Goal: Information Seeking & Learning: Learn about a topic

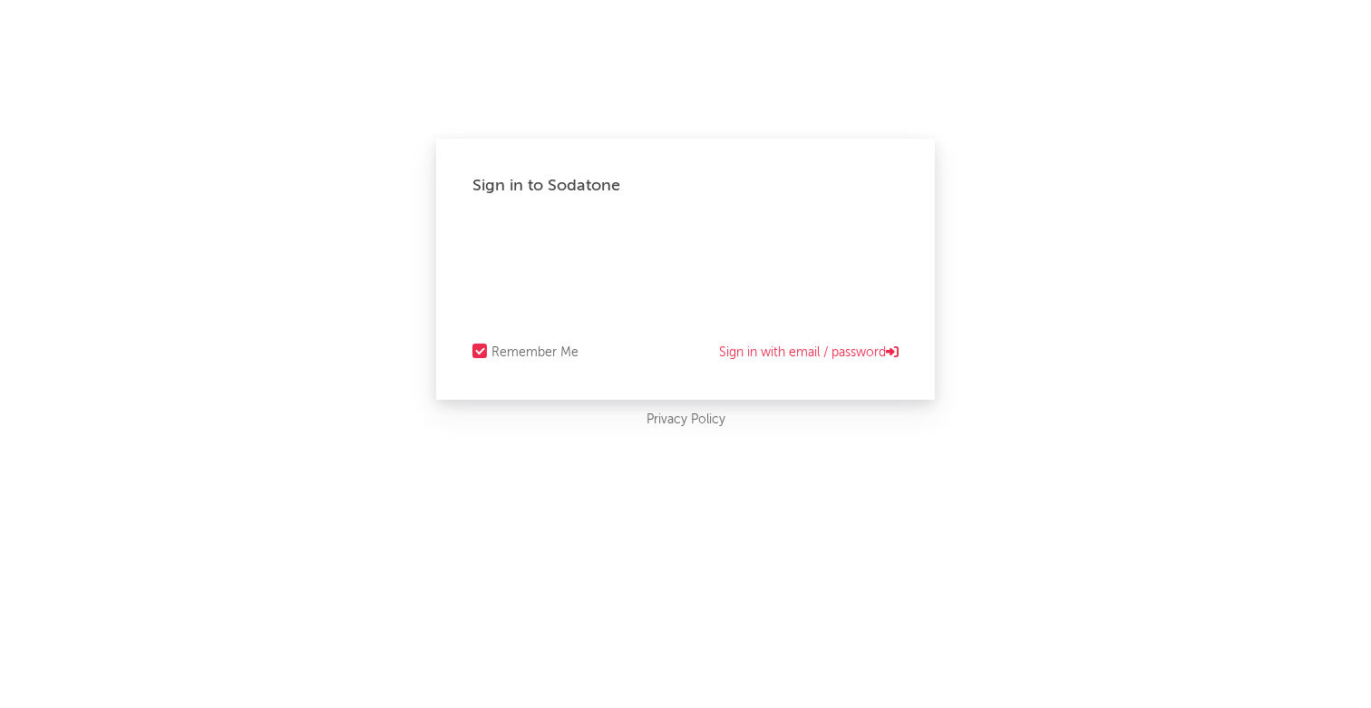
select select "recorded_music"
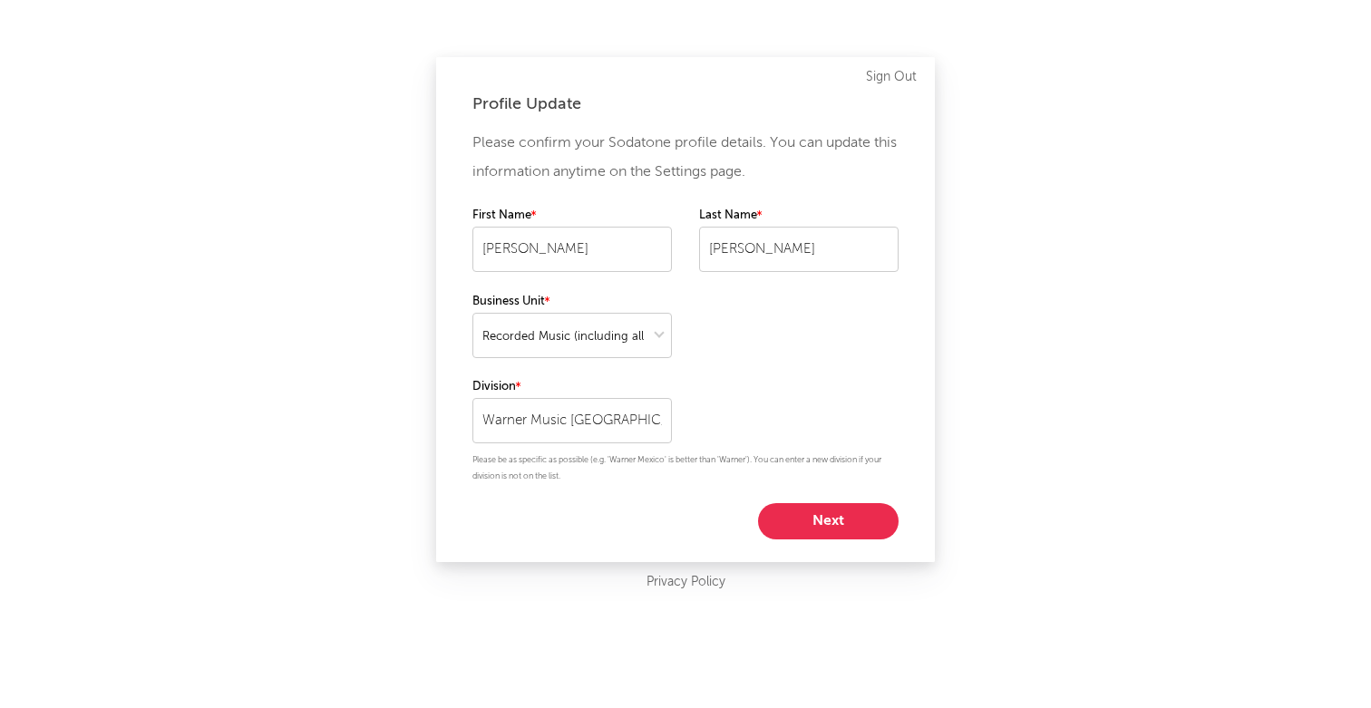
click at [843, 534] on button "Next" at bounding box center [828, 521] width 141 height 36
select select "anr_research"
select select "manager"
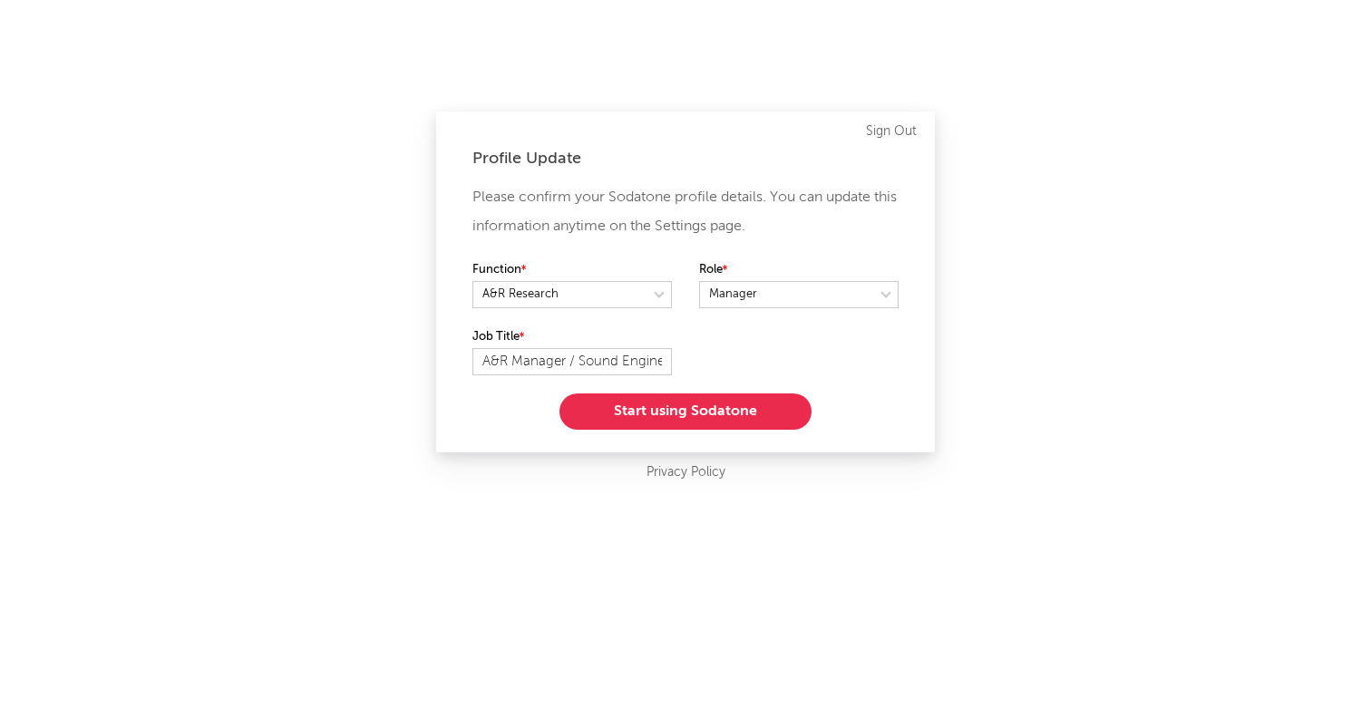
click at [761, 416] on button "Start using Sodatone" at bounding box center [685, 412] width 252 height 36
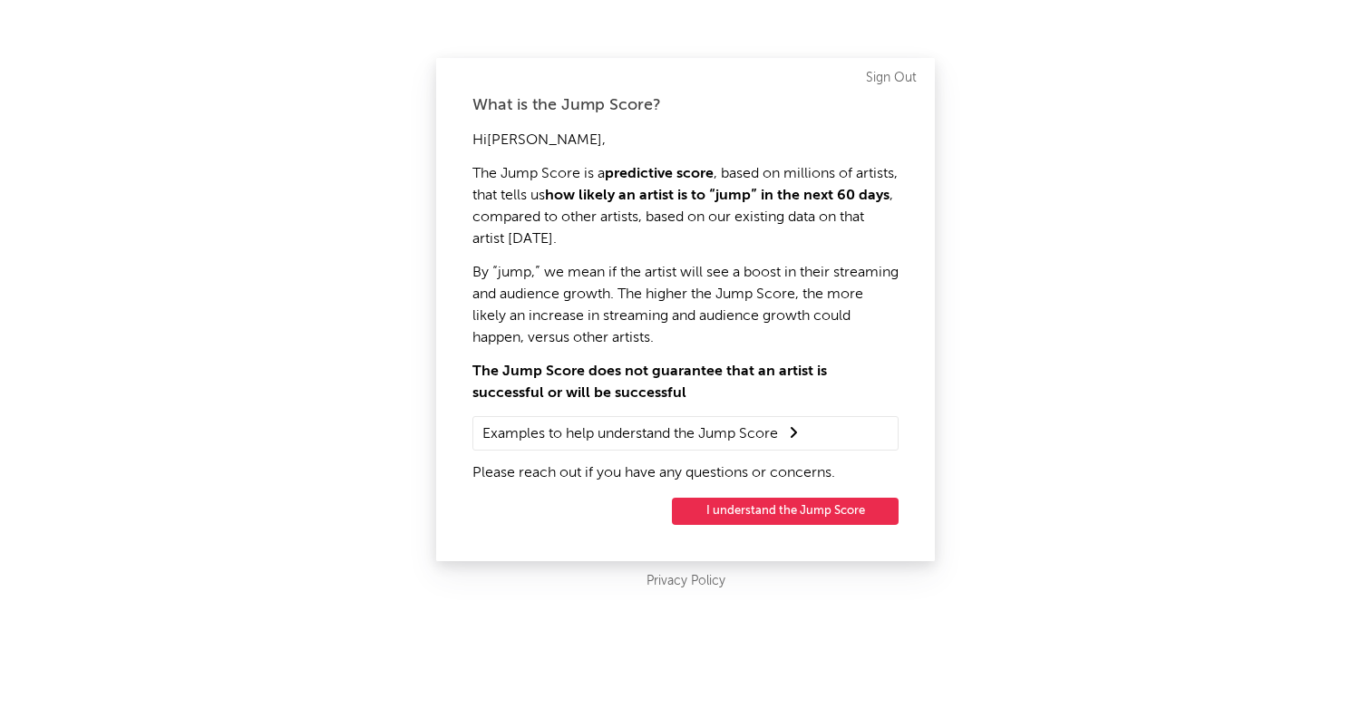
click at [801, 511] on button "I understand the Jump Score" at bounding box center [785, 511] width 227 height 27
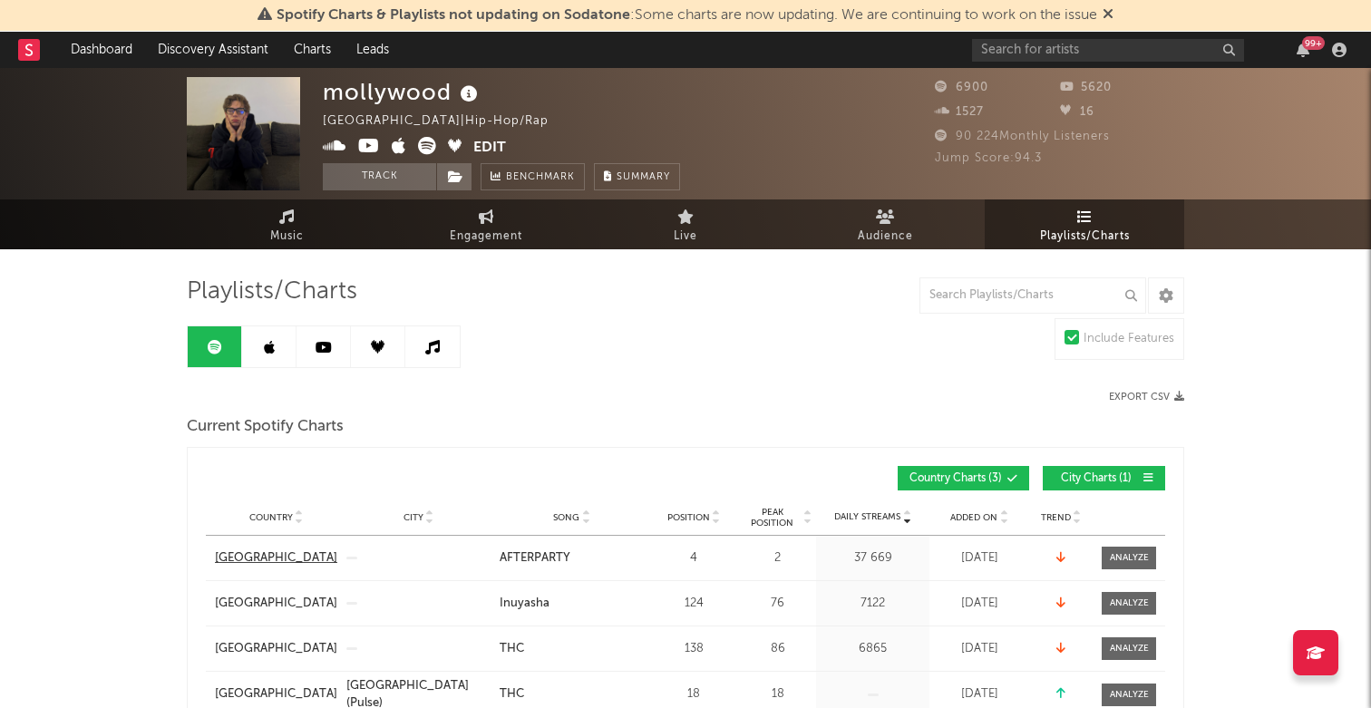
click at [230, 556] on div "[GEOGRAPHIC_DATA]" at bounding box center [276, 558] width 122 height 18
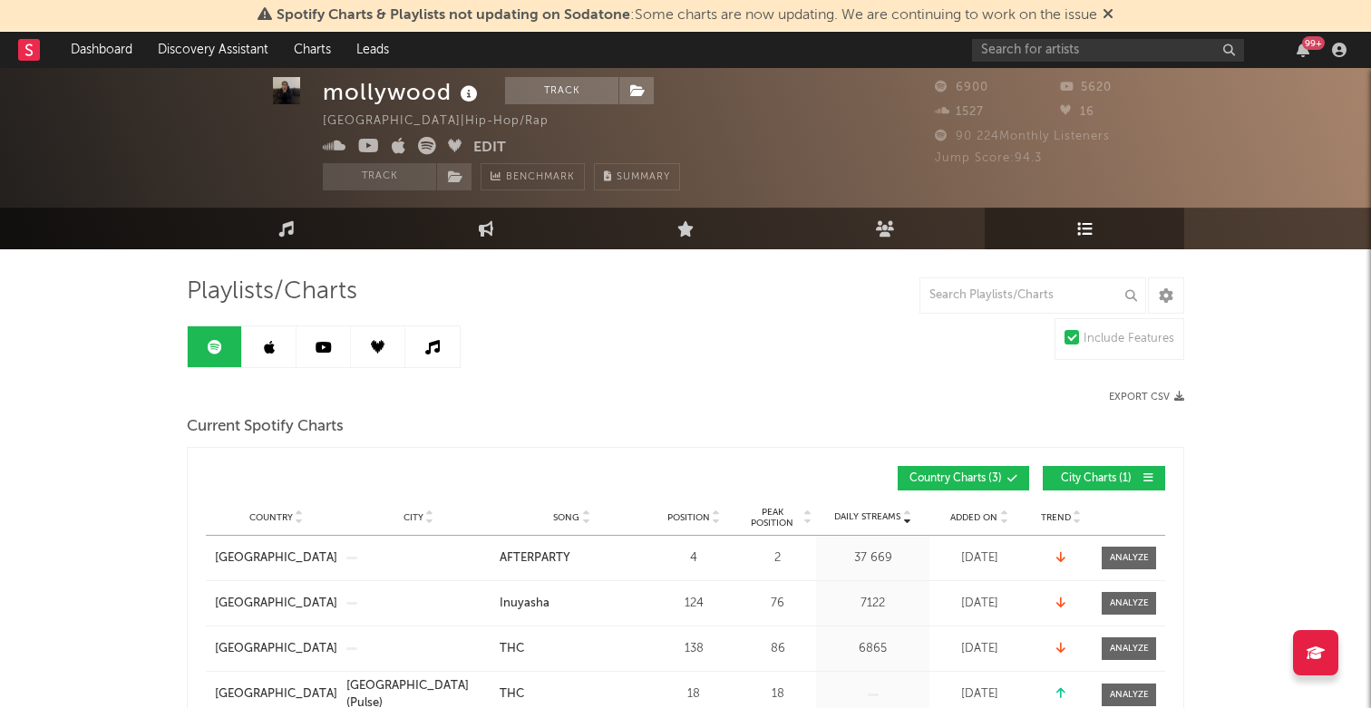
scroll to position [31, 0]
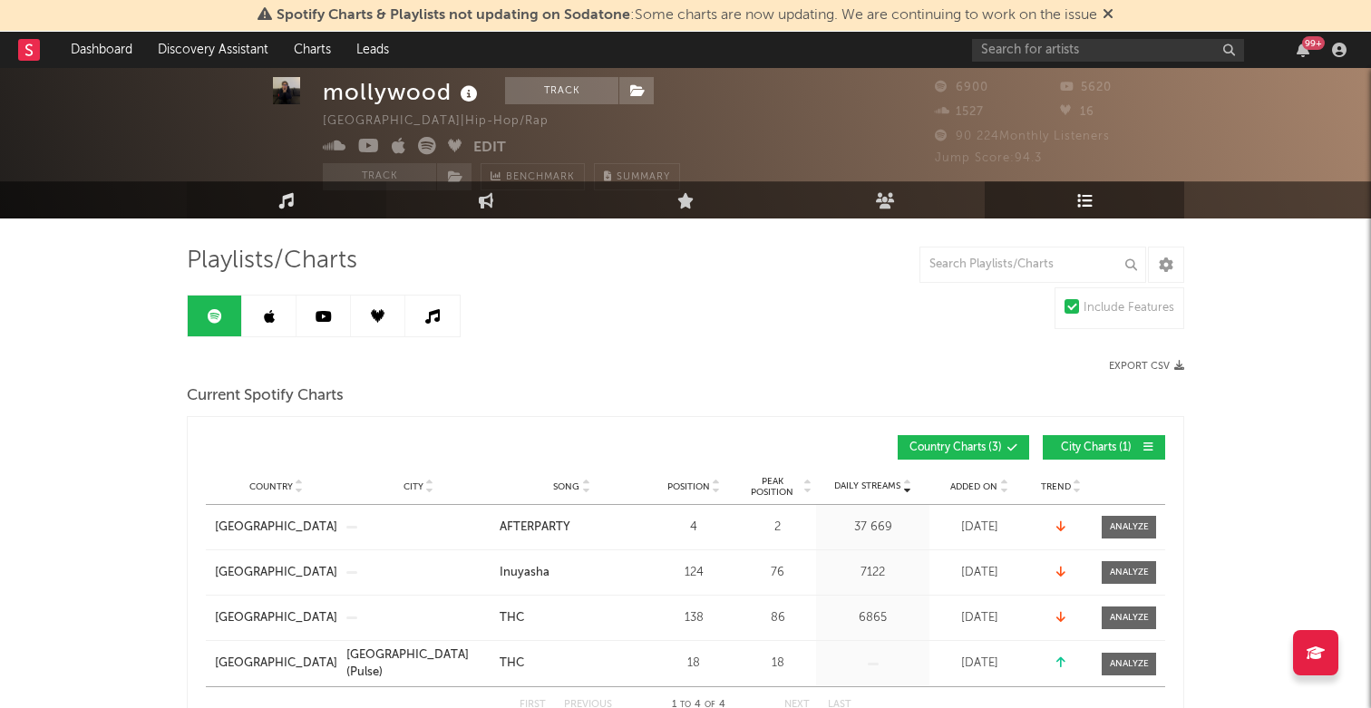
click at [291, 210] on link "Music" at bounding box center [286, 199] width 199 height 37
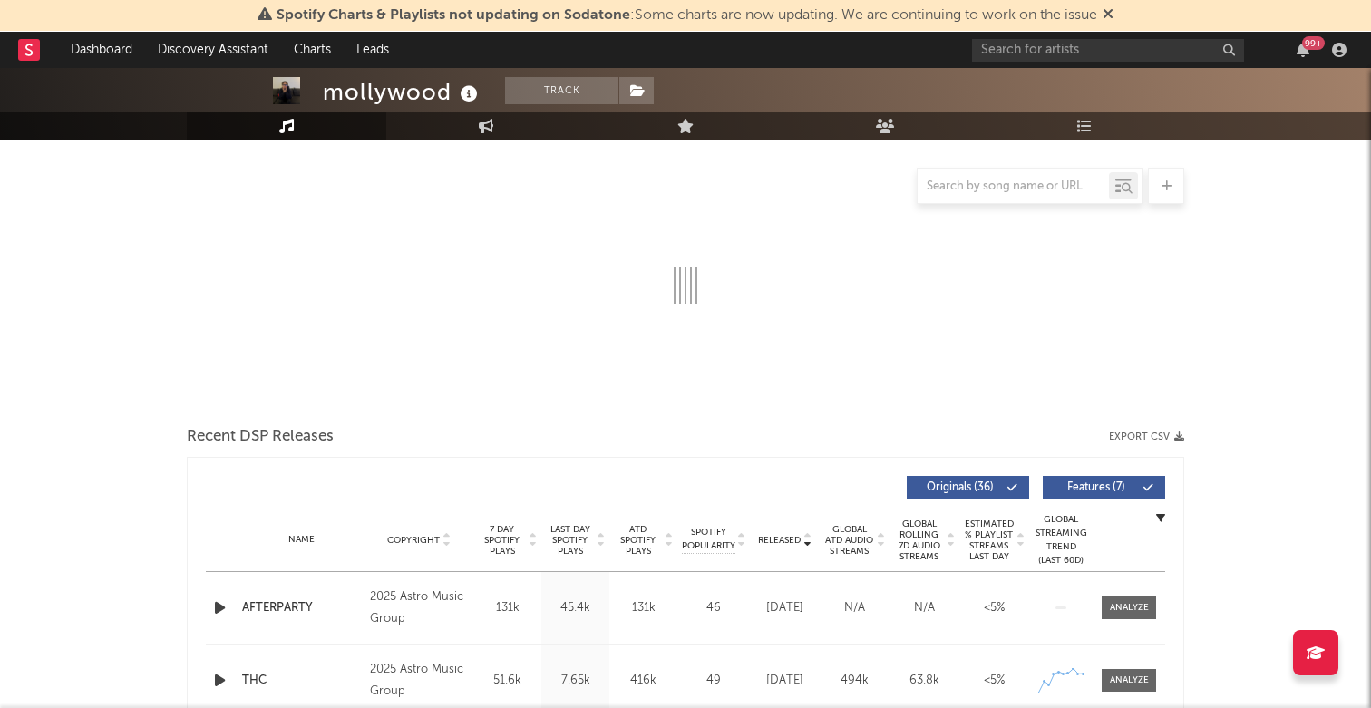
select select "1w"
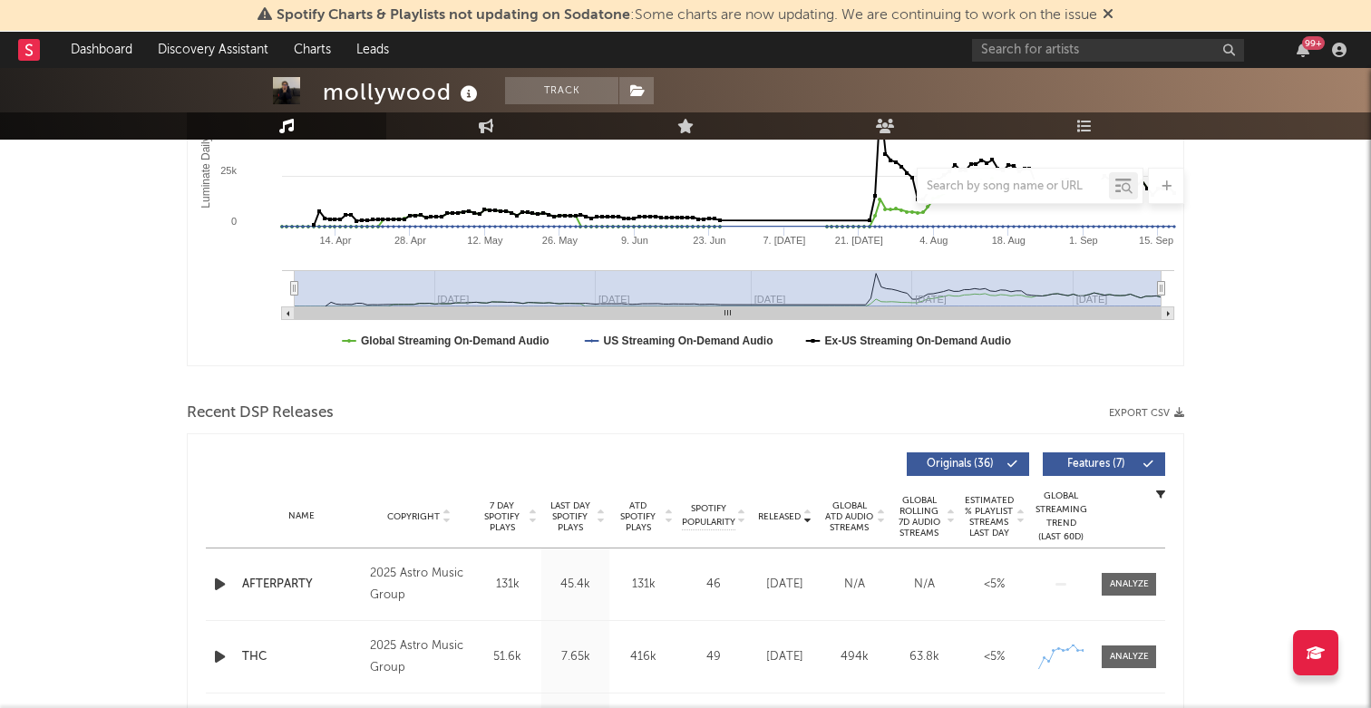
scroll to position [402, 0]
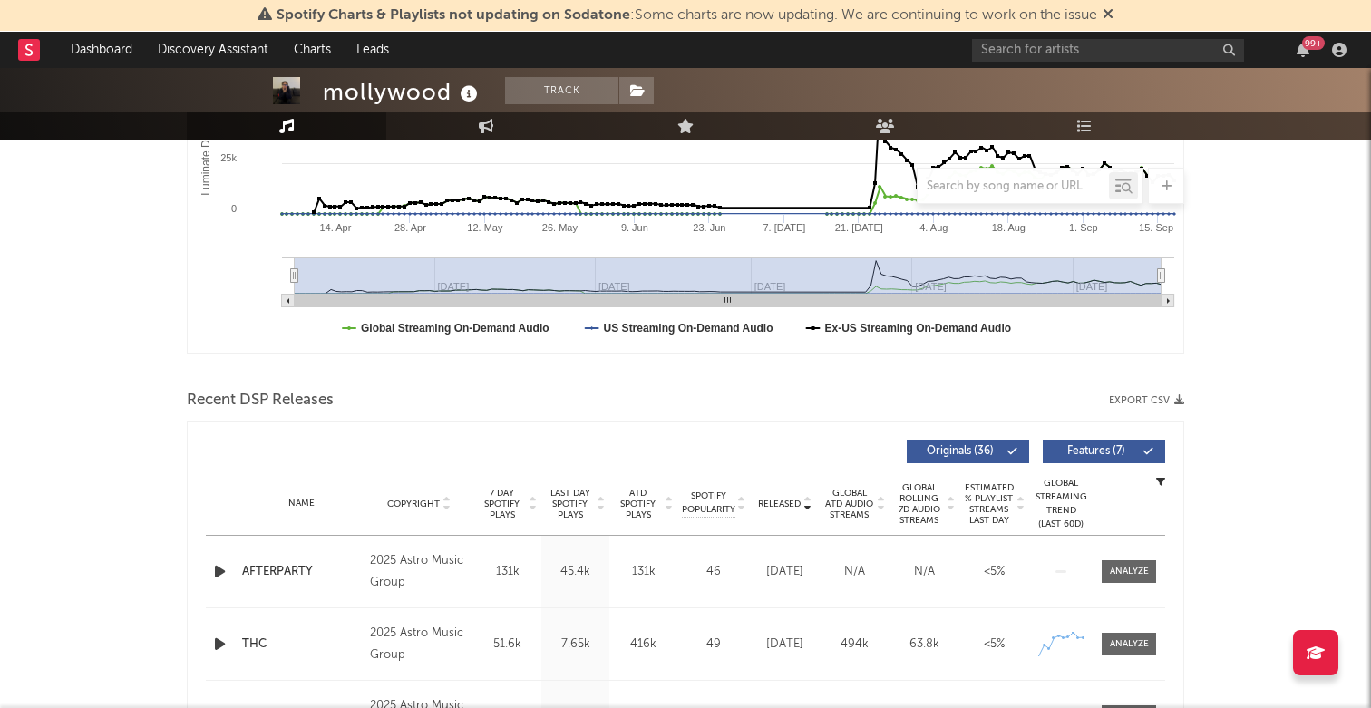
click at [221, 573] on icon "button" at bounding box center [219, 571] width 19 height 23
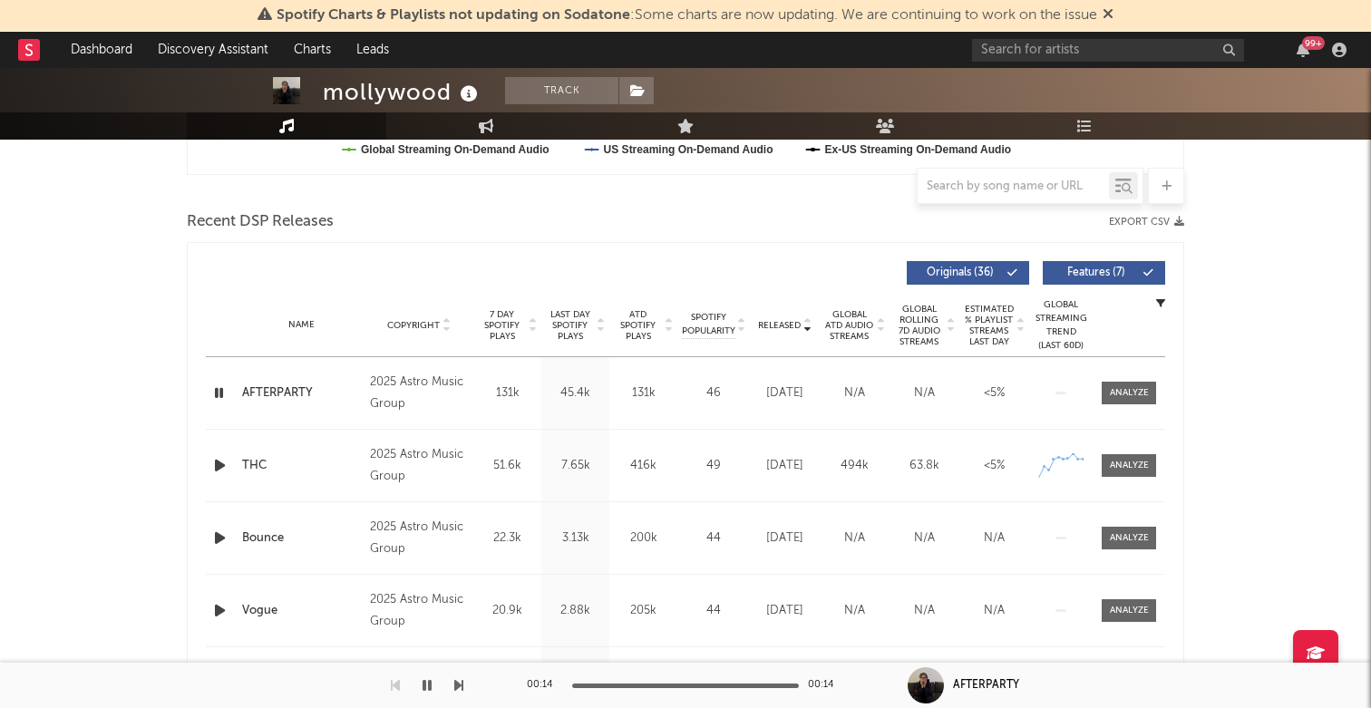
scroll to position [607, 0]
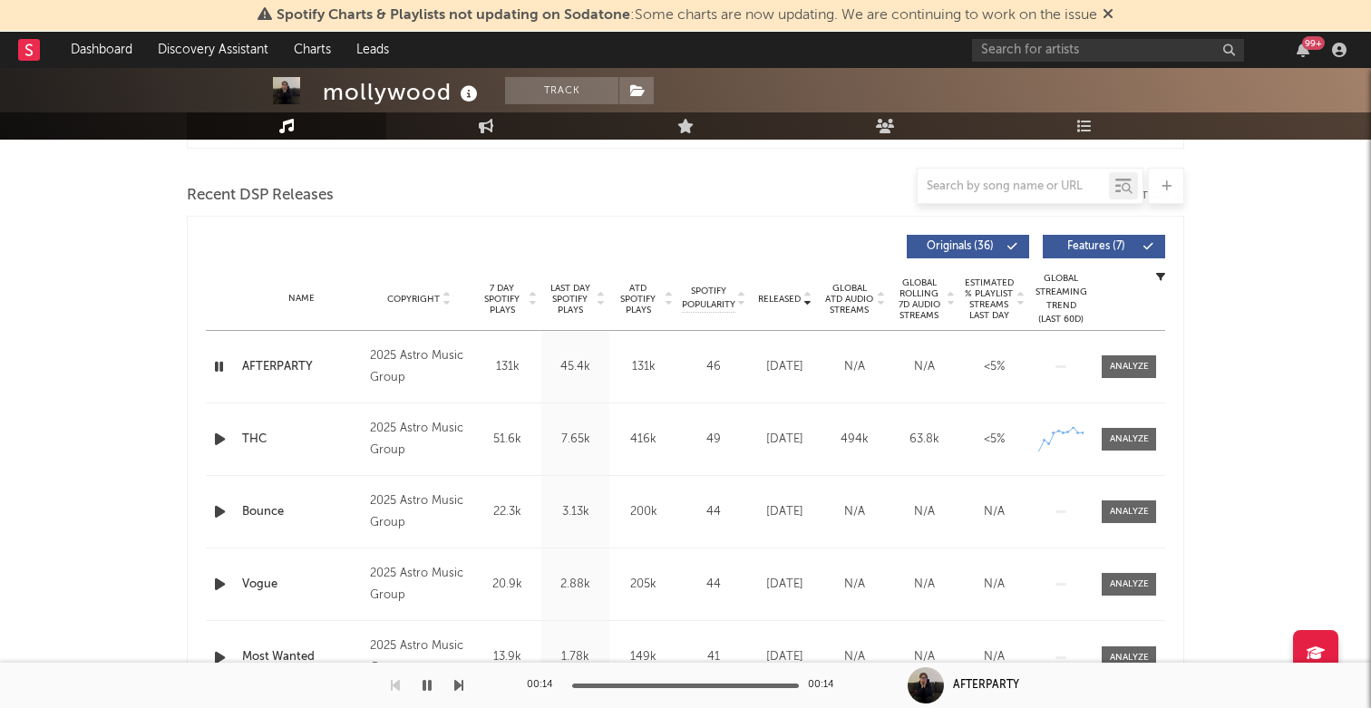
click at [215, 434] on icon "button" at bounding box center [219, 439] width 19 height 23
click at [215, 517] on icon "button" at bounding box center [219, 512] width 19 height 23
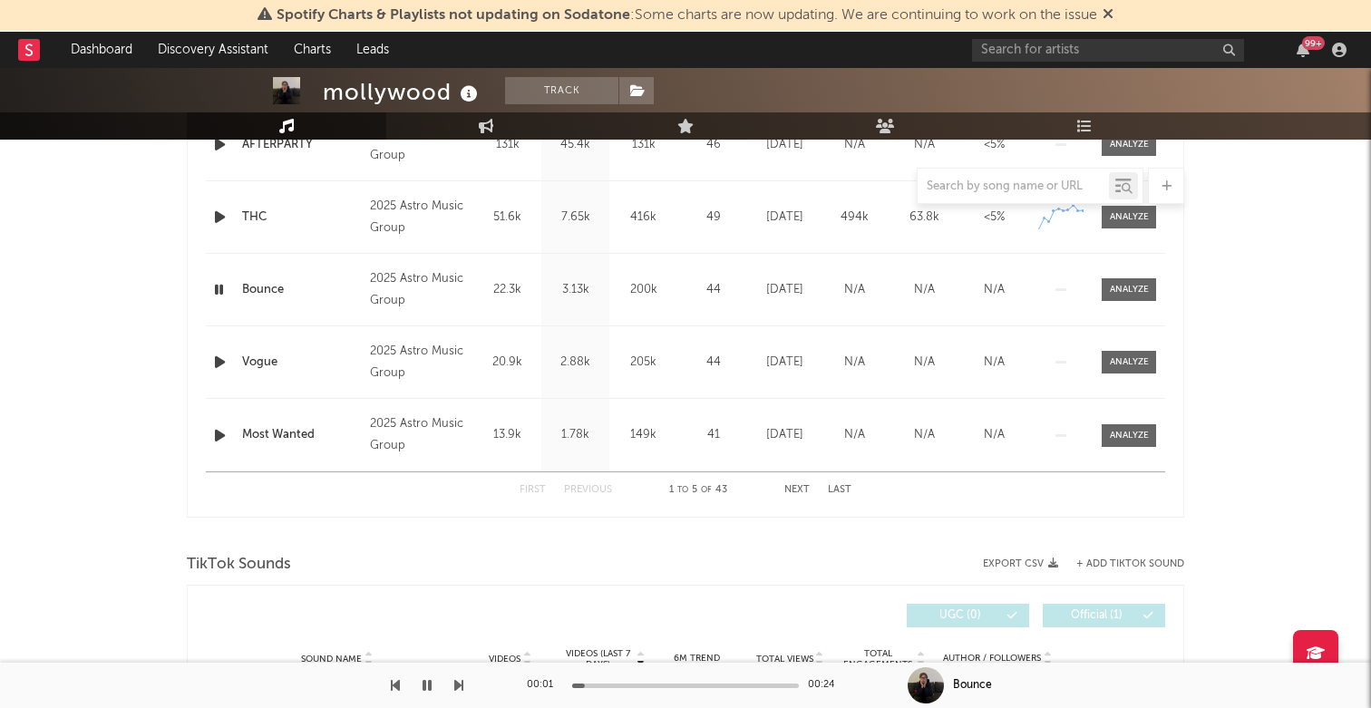
scroll to position [831, 0]
click at [217, 286] on icon "button" at bounding box center [218, 287] width 17 height 23
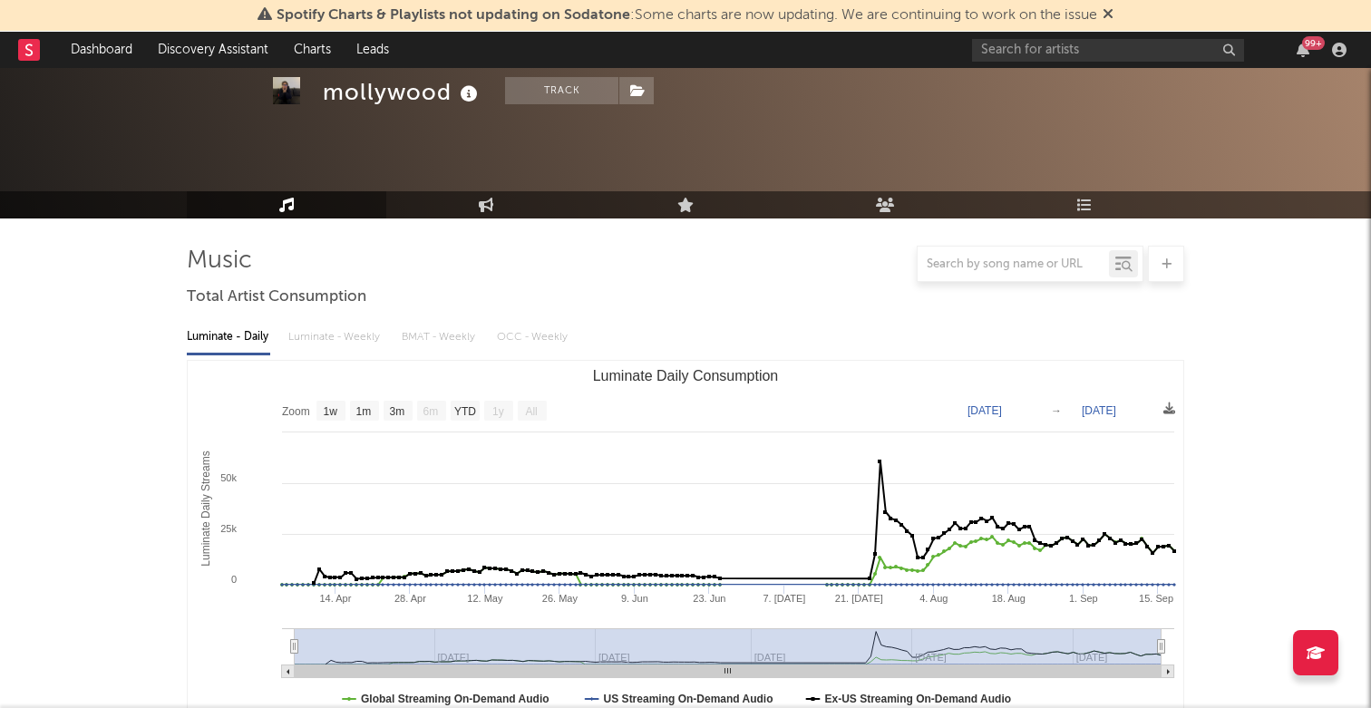
scroll to position [0, 0]
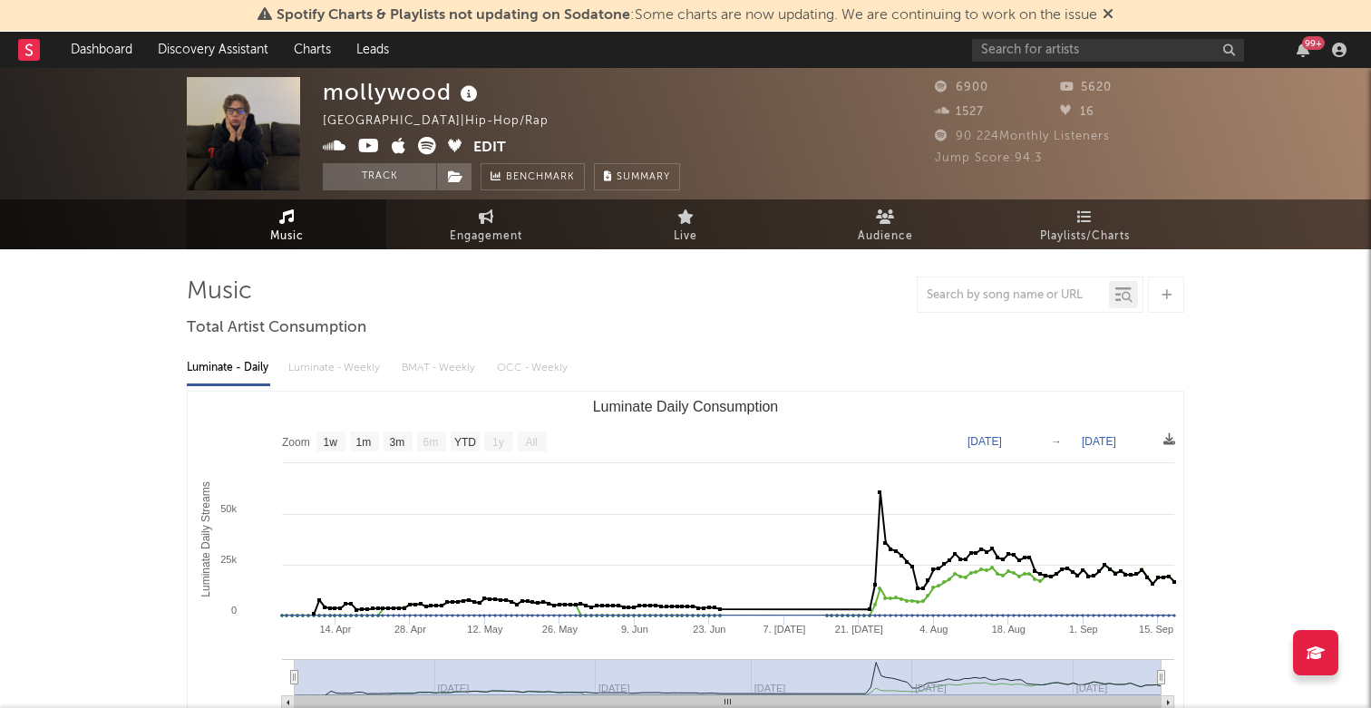
click at [467, 94] on icon at bounding box center [469, 94] width 26 height 25
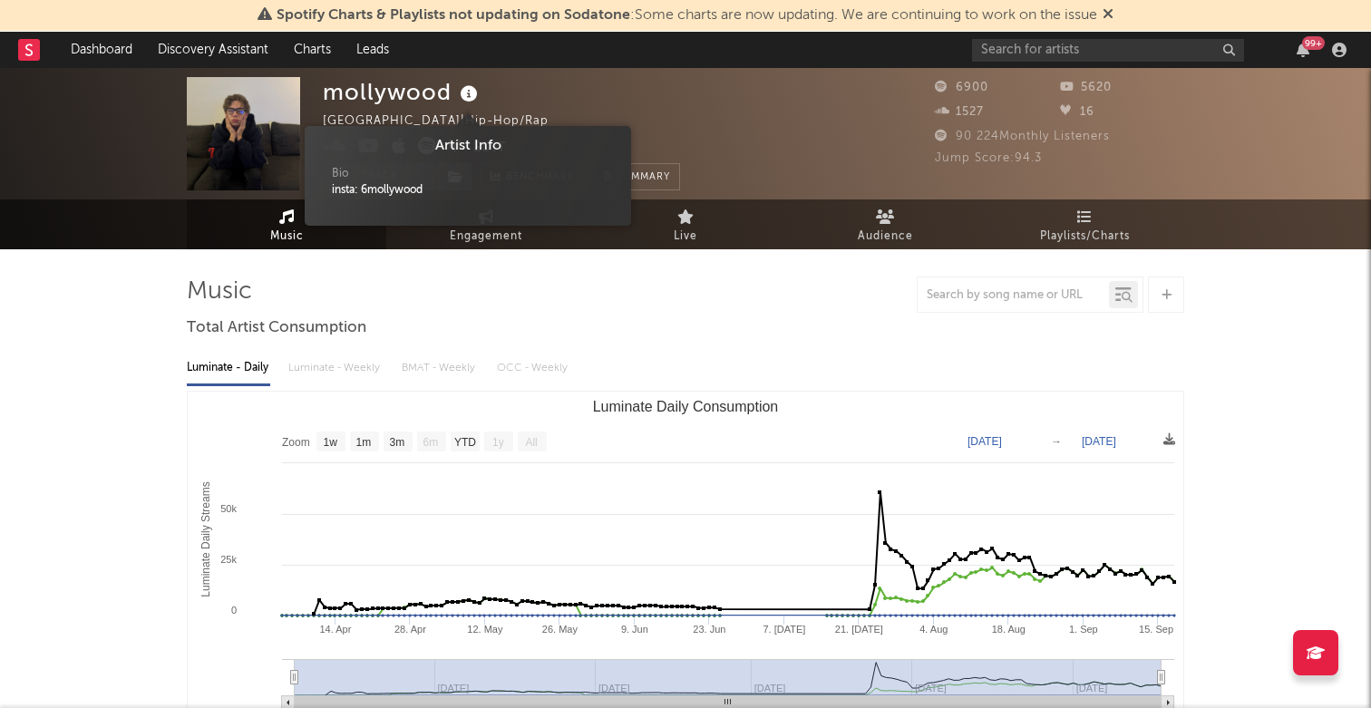
click at [528, 77] on div "mollywood [GEOGRAPHIC_DATA] | Hip-Hop/Rap Edit Track Benchmark Summary" at bounding box center [501, 133] width 357 height 113
click at [470, 84] on icon at bounding box center [469, 94] width 26 height 25
click at [470, 88] on icon at bounding box center [469, 94] width 26 height 25
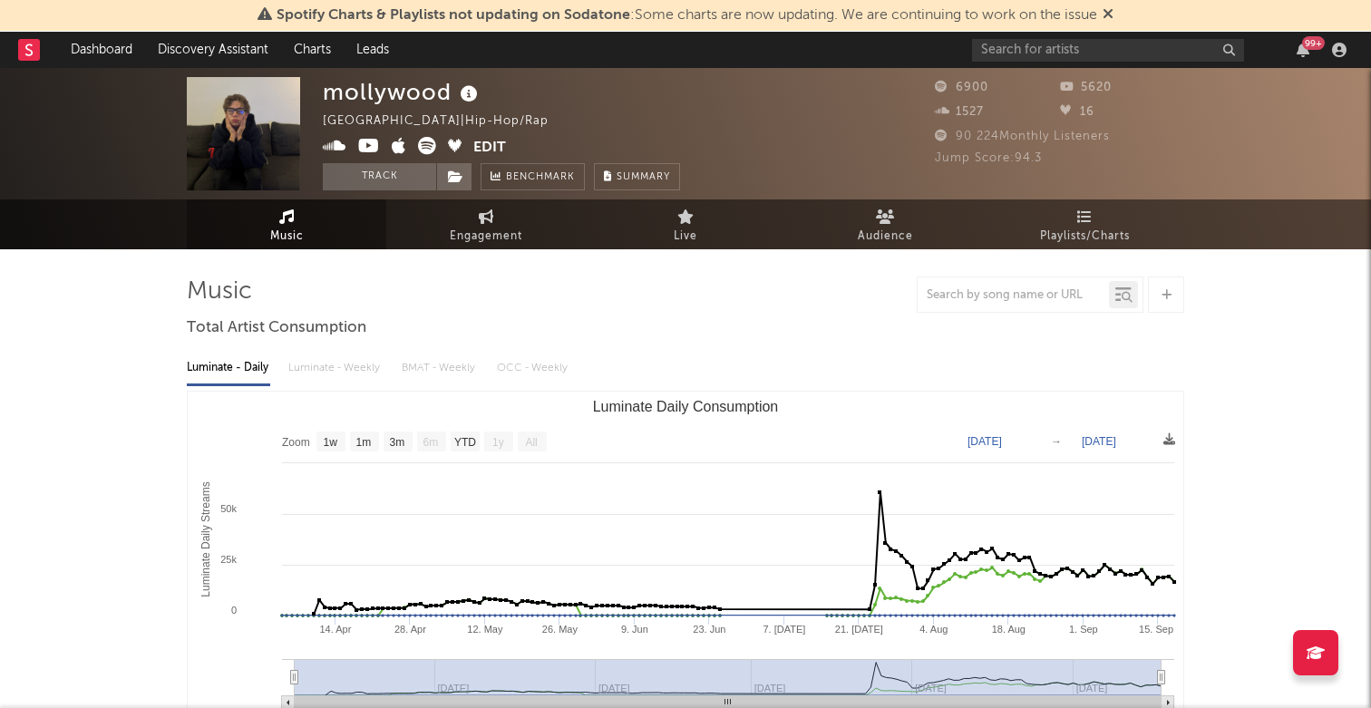
click at [468, 92] on icon at bounding box center [469, 94] width 26 height 25
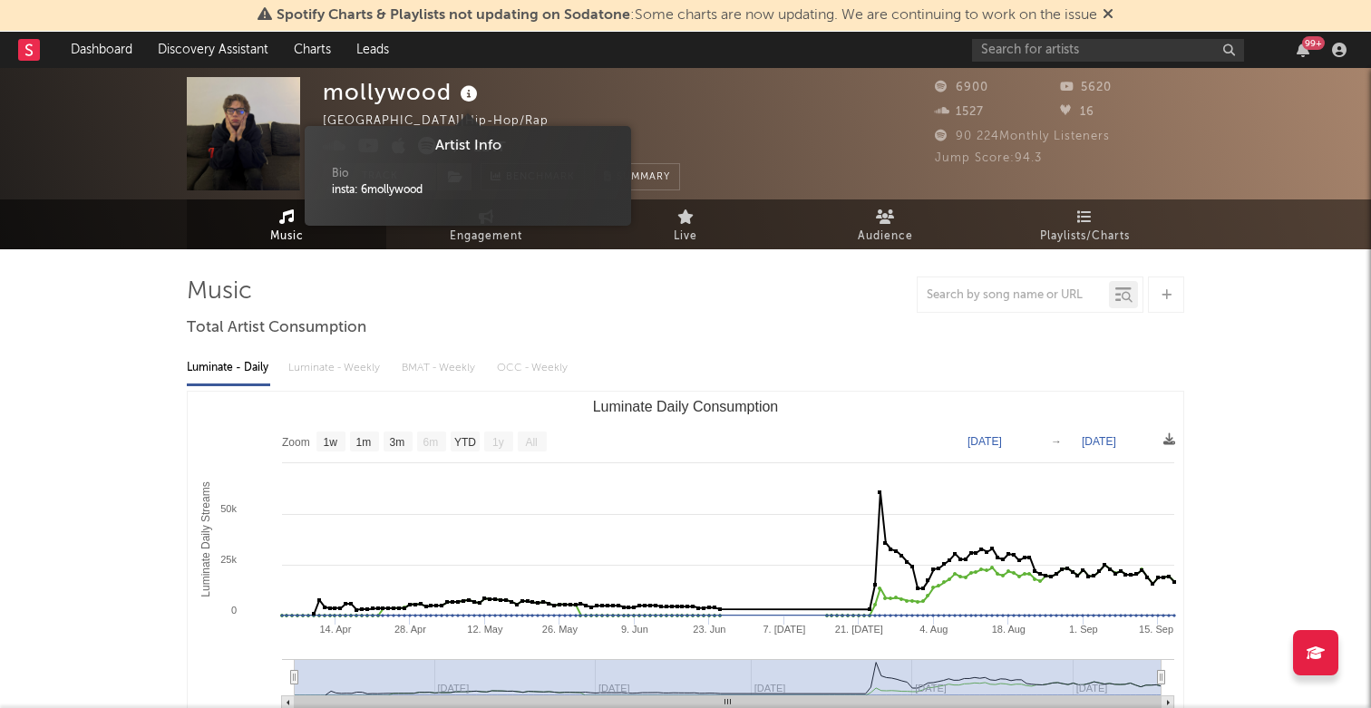
click at [374, 187] on div "insta: 6mollywood" at bounding box center [468, 190] width 272 height 16
copy div "6mollywood"
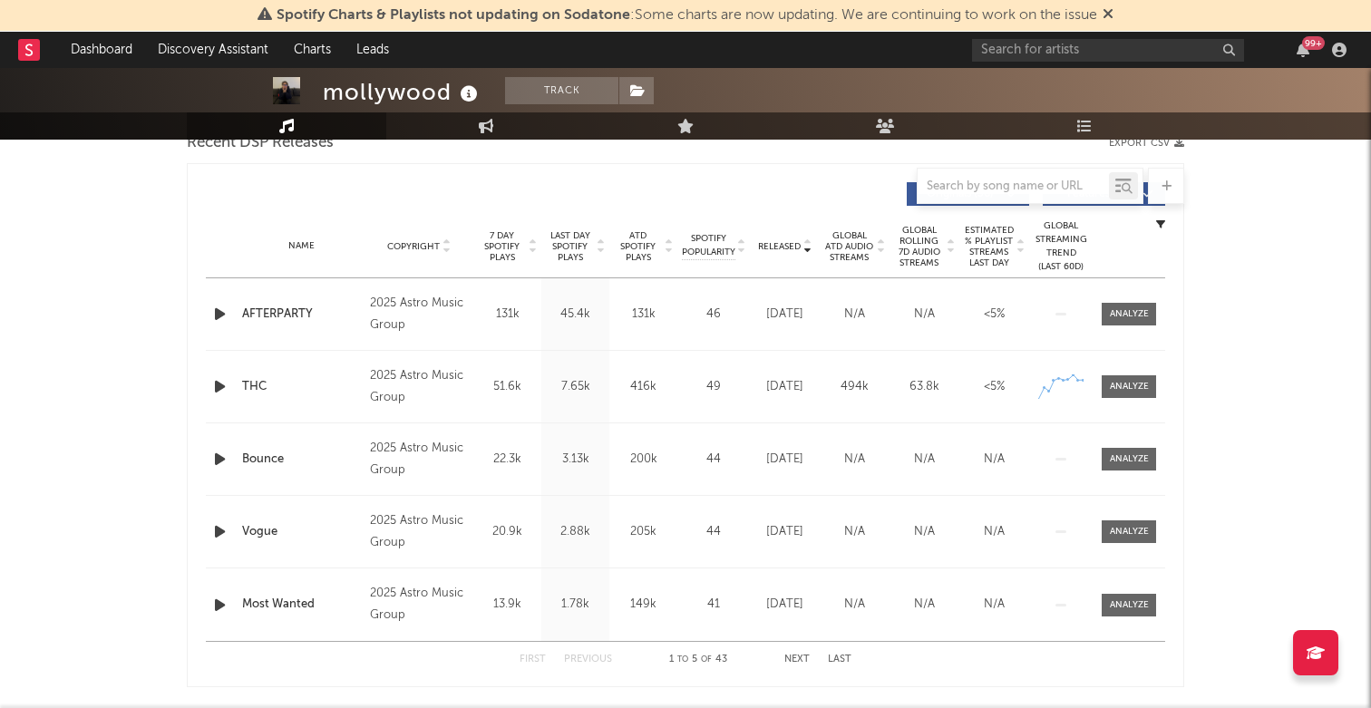
scroll to position [679, 0]
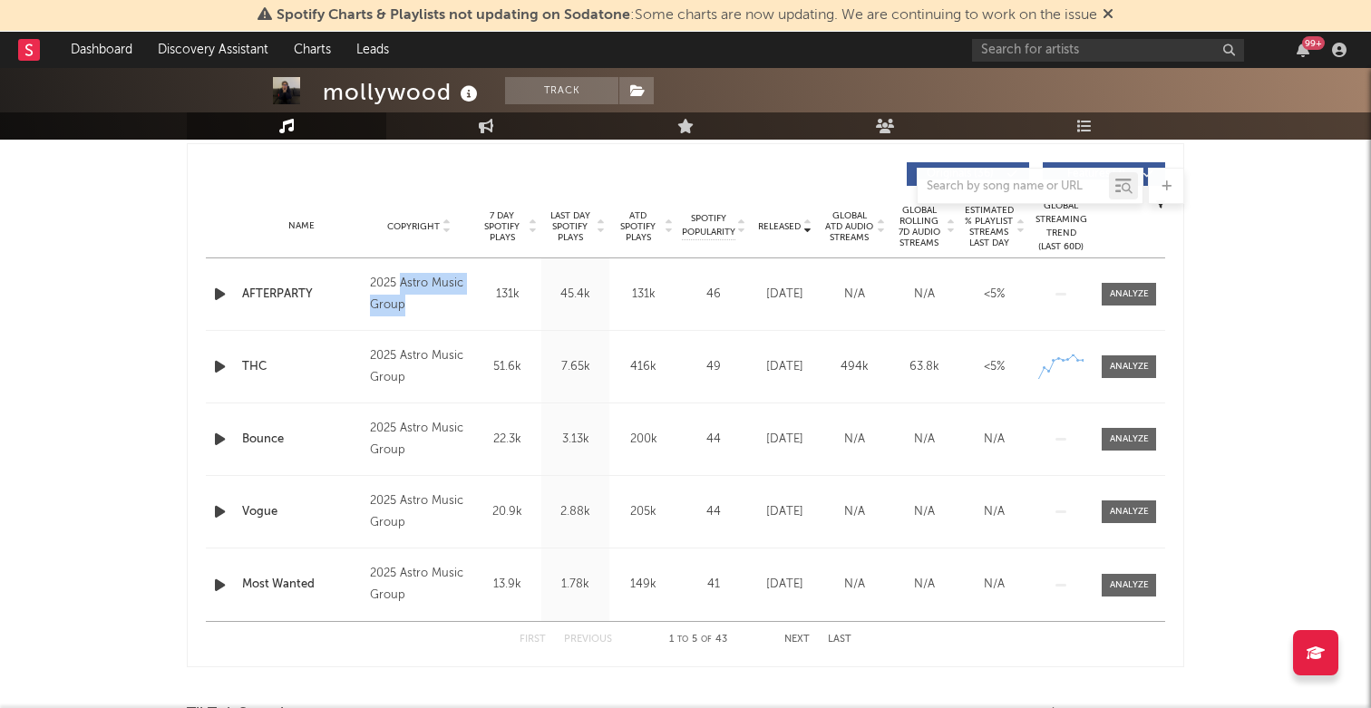
drag, startPoint x: 402, startPoint y: 280, endPoint x: 424, endPoint y: 311, distance: 38.3
click at [424, 311] on div "2025 Astro Music Group" at bounding box center [419, 295] width 99 height 44
copy div "Astro Music Group"
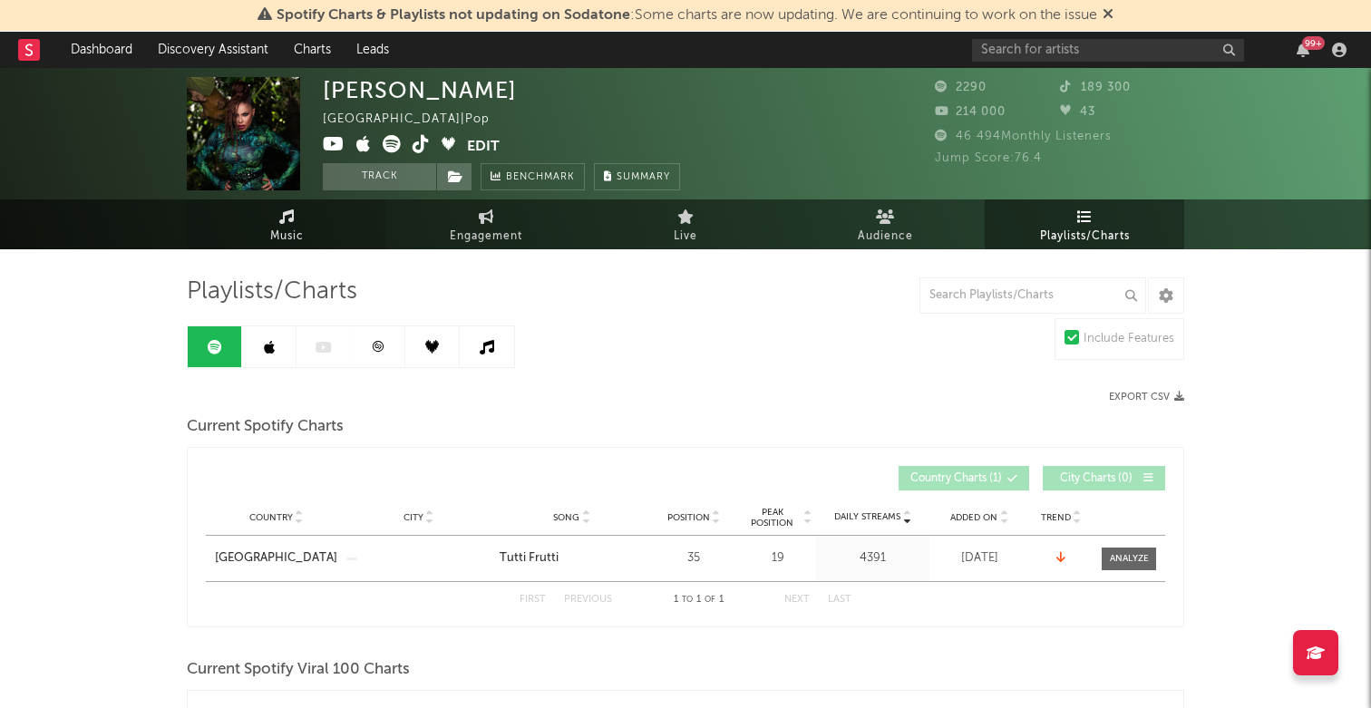
click at [312, 218] on link "Music" at bounding box center [286, 224] width 199 height 50
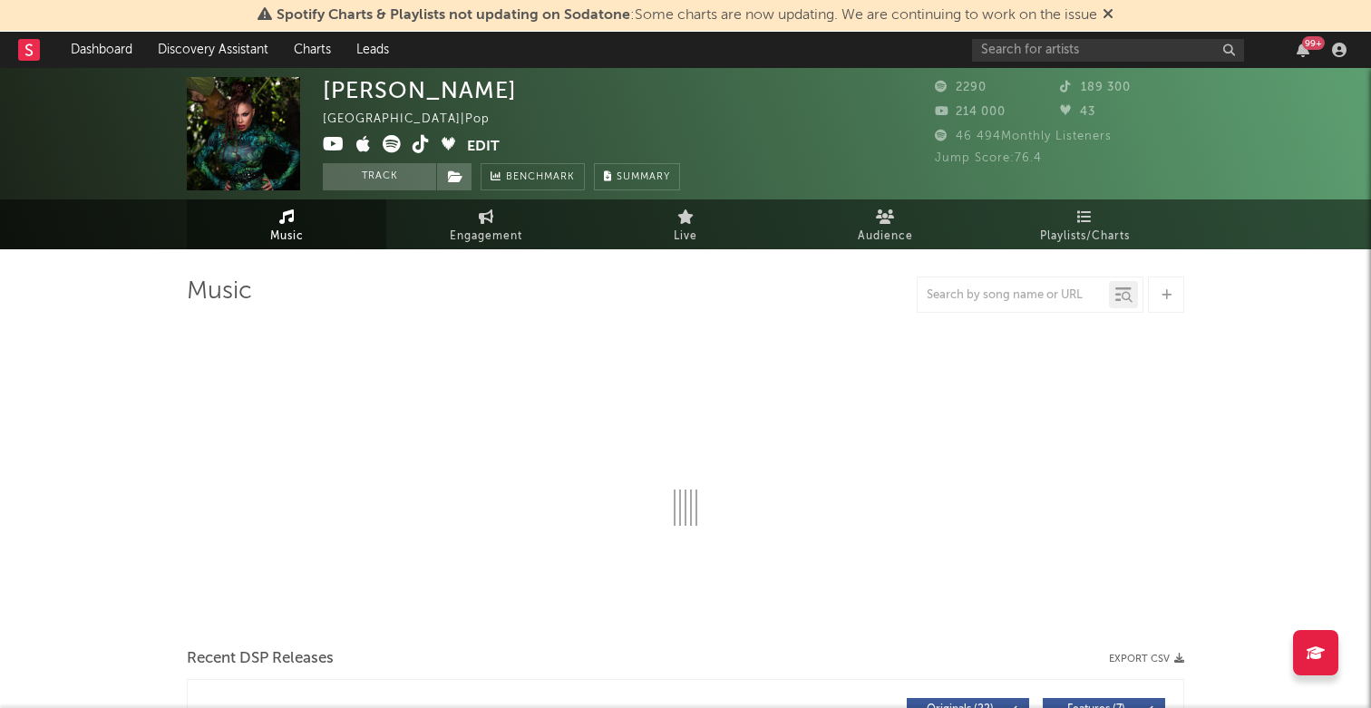
select select "1w"
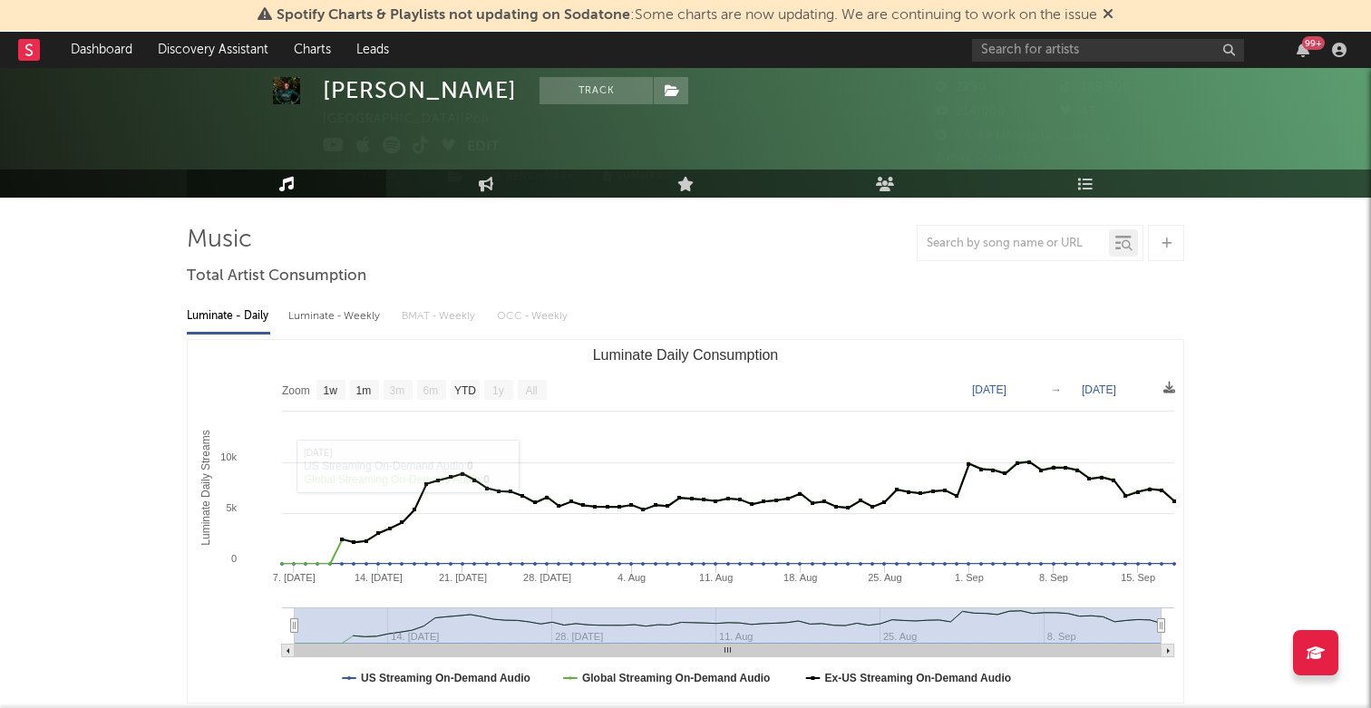
scroll to position [69, 0]
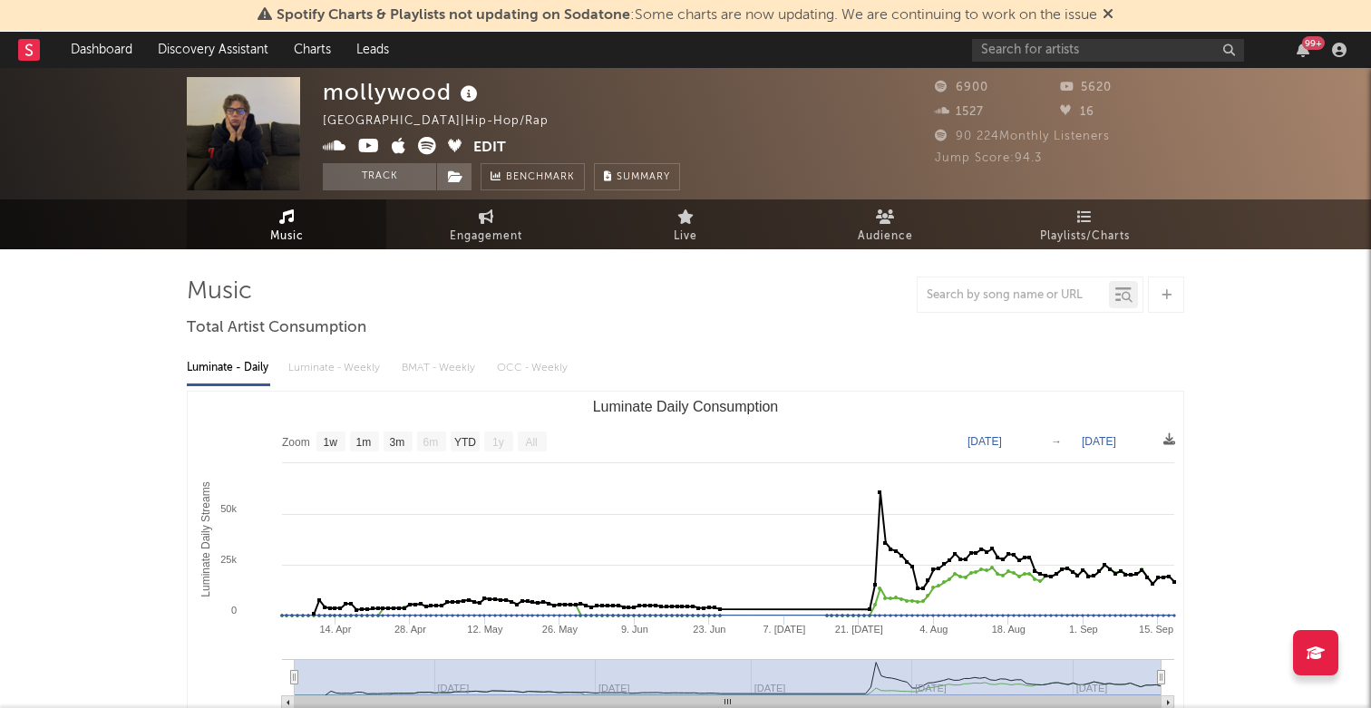
select select "1w"
